Goal: Information Seeking & Learning: Check status

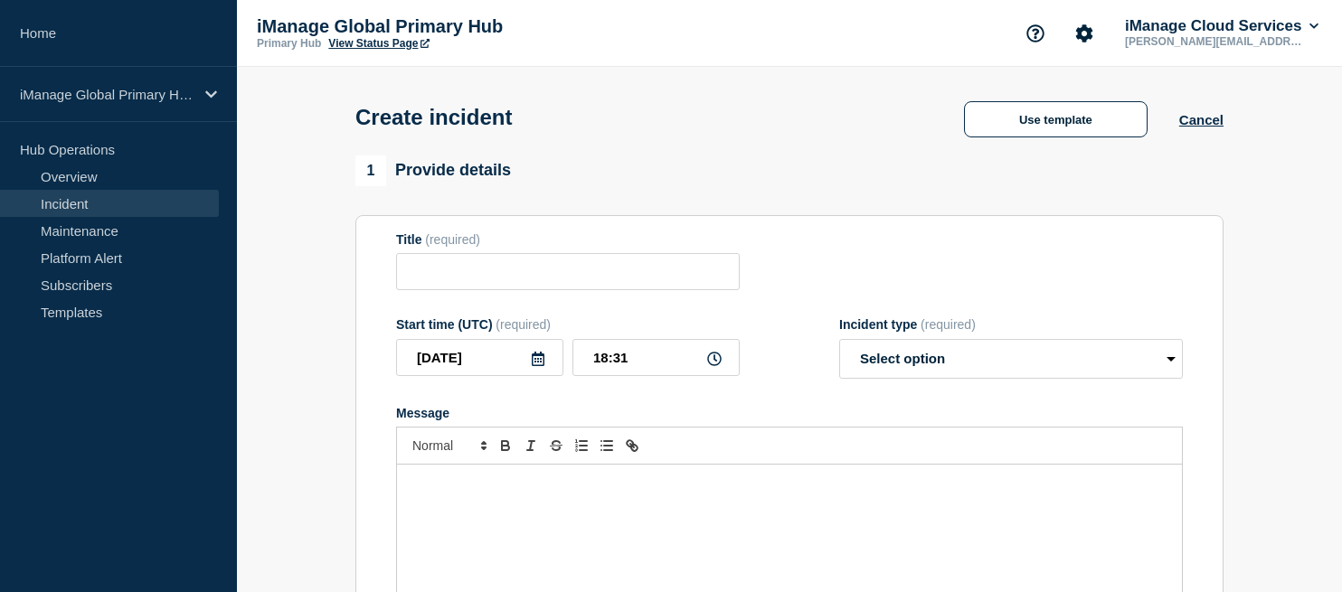
click at [130, 208] on link "Incident" at bounding box center [109, 203] width 219 height 27
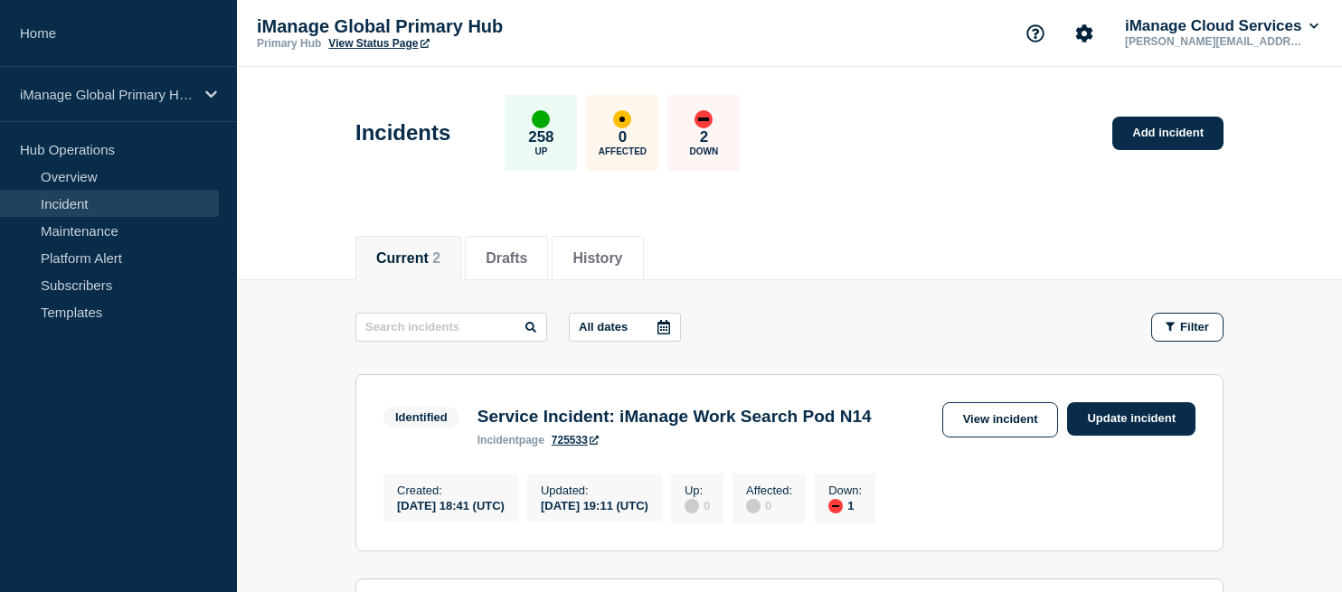
click at [749, 416] on h3 "Service Incident: iManage Work Search Pod N14" at bounding box center [674, 417] width 394 height 20
click at [844, 427] on h3 "Service Incident: iManage Work Search Pod N14" at bounding box center [674, 417] width 394 height 20
click at [982, 426] on link "View incident" at bounding box center [1000, 419] width 117 height 35
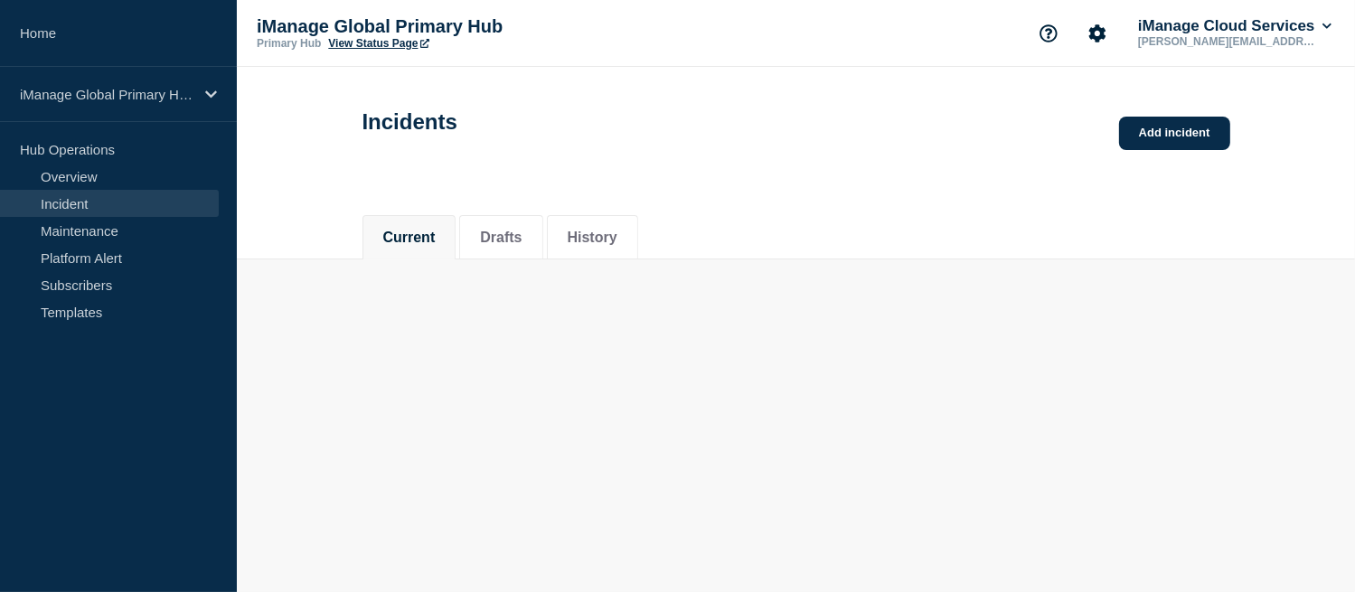
click at [988, 417] on body "Home iManage Global Primary Hub Hub Operations Overview Incident Maintenance Pl…" at bounding box center [677, 296] width 1355 height 592
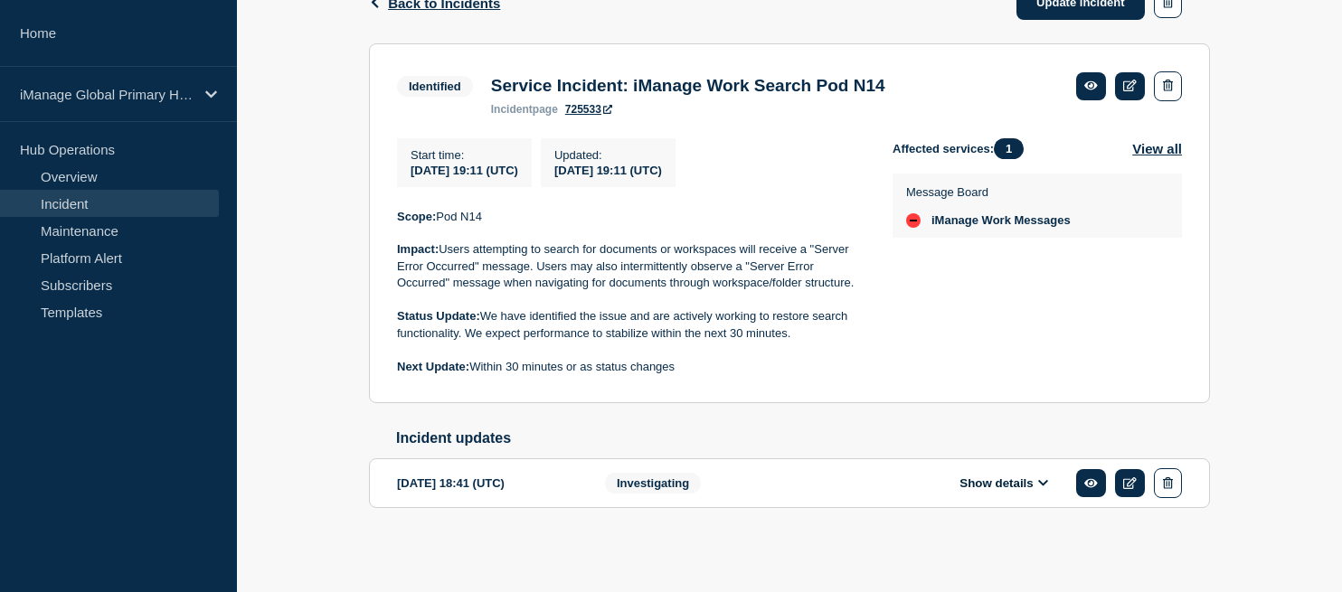
scroll to position [326, 0]
drag, startPoint x: 687, startPoint y: 360, endPoint x: 752, endPoint y: 371, distance: 66.0
click at [752, 371] on p "Next Update: Within 30 minutes or as status changes" at bounding box center [630, 367] width 467 height 16
click at [1161, 148] on button "View all" at bounding box center [1157, 148] width 50 height 21
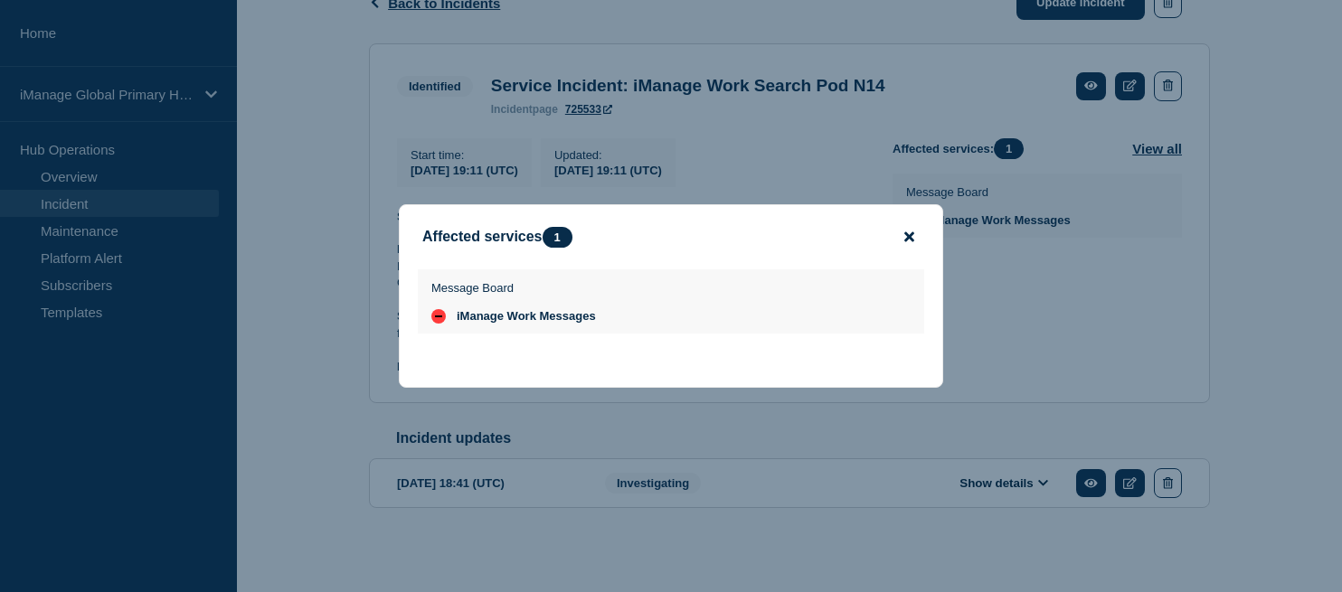
click at [909, 235] on icon "close button" at bounding box center [909, 237] width 10 height 10
